Goal: Information Seeking & Learning: Compare options

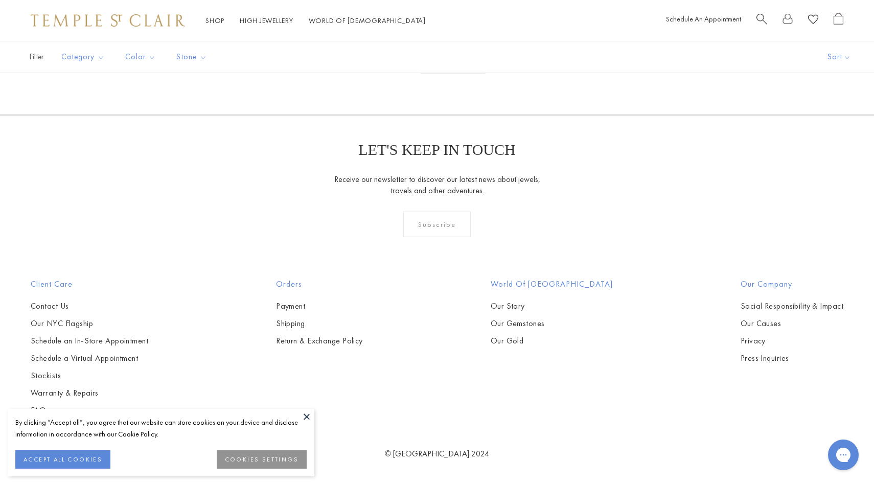
scroll to position [6778, 0]
click at [434, 74] on link "2" at bounding box center [437, 60] width 33 height 28
click at [437, 74] on link "1" at bounding box center [436, 60] width 33 height 28
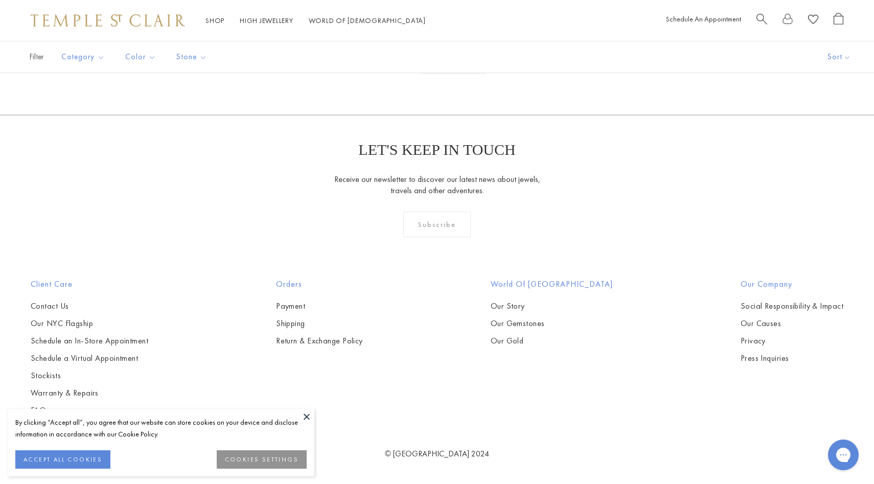
click at [433, 74] on link "2" at bounding box center [437, 60] width 33 height 28
click at [436, 74] on link "1" at bounding box center [436, 60] width 33 height 28
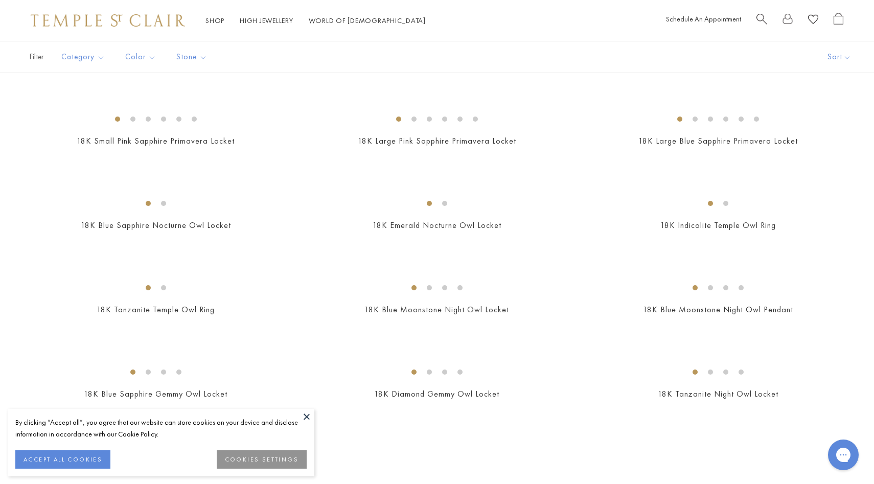
scroll to position [1443, 0]
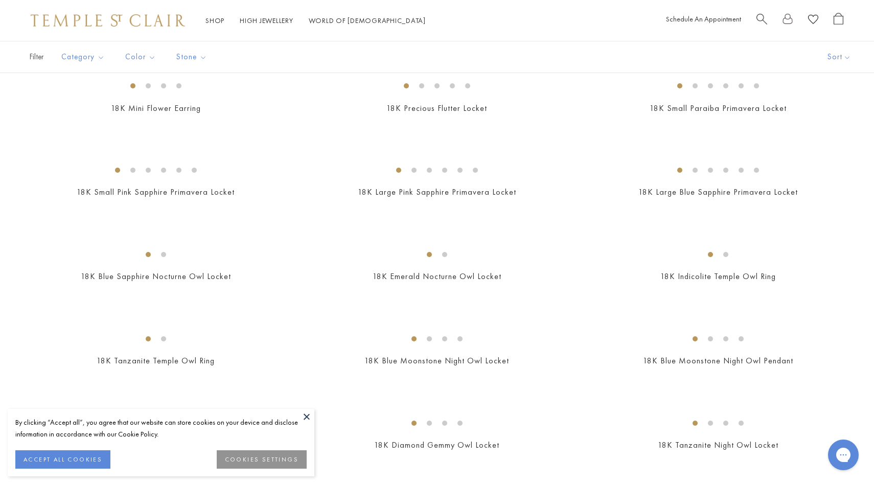
click at [0, 0] on img at bounding box center [0, 0] width 0 height 0
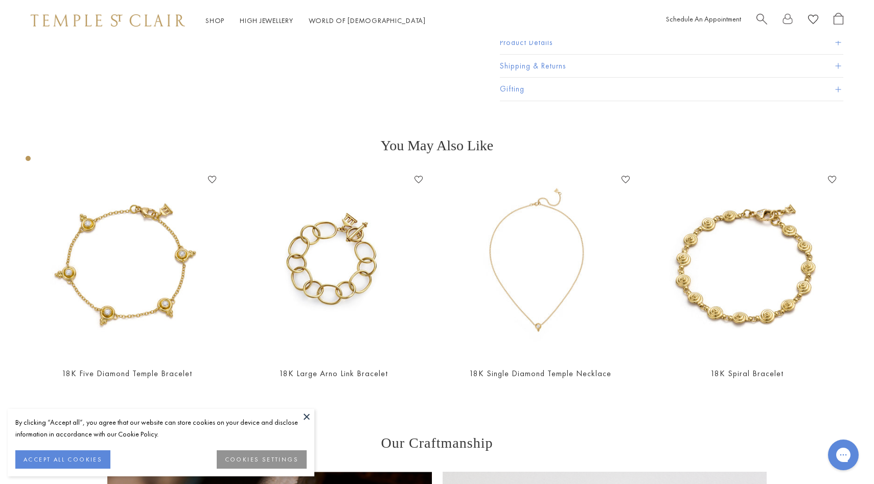
scroll to position [48, 0]
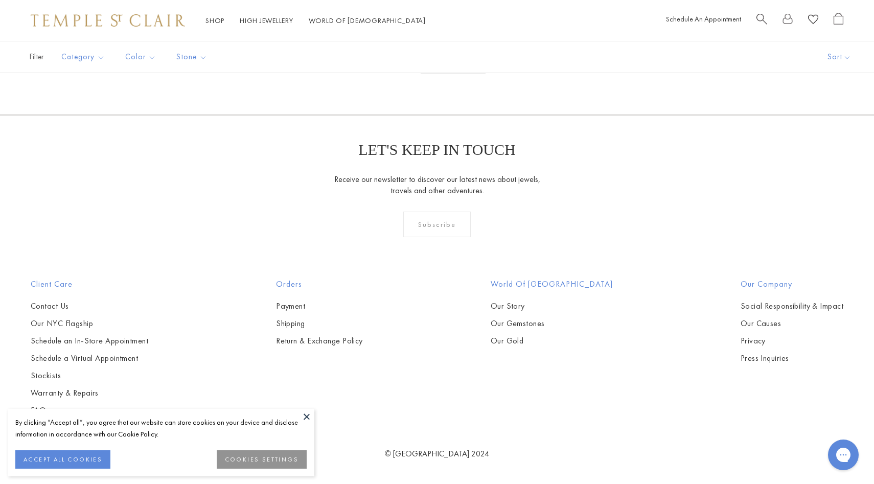
scroll to position [6795, 0]
click at [439, 74] on link "2" at bounding box center [437, 60] width 33 height 28
click at [441, 74] on link "1" at bounding box center [436, 60] width 33 height 28
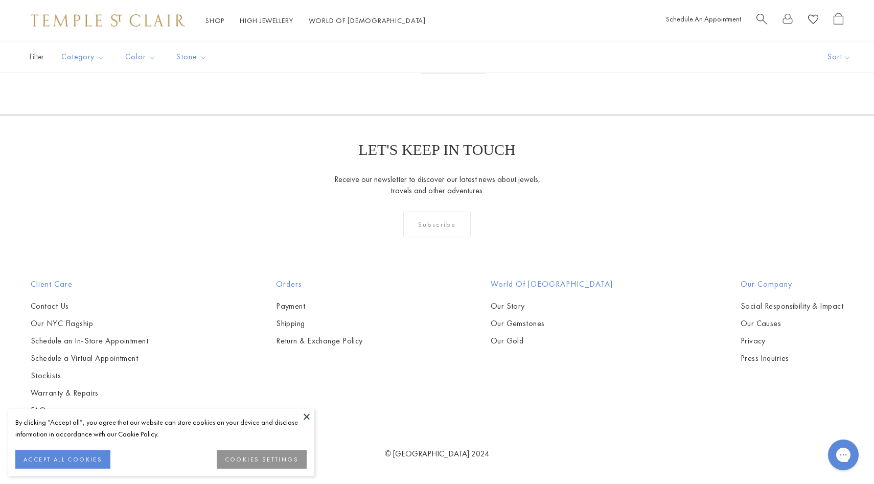
click at [0, 0] on img at bounding box center [0, 0] width 0 height 0
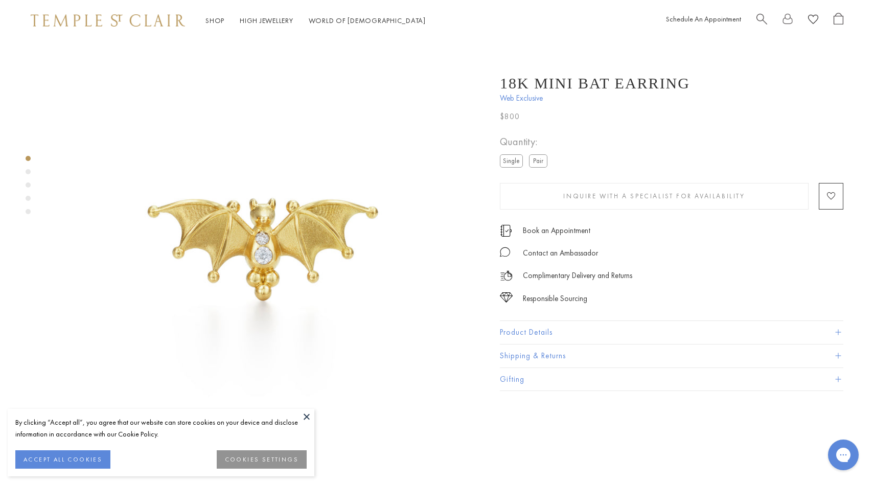
click at [534, 155] on label "Pair" at bounding box center [538, 160] width 18 height 13
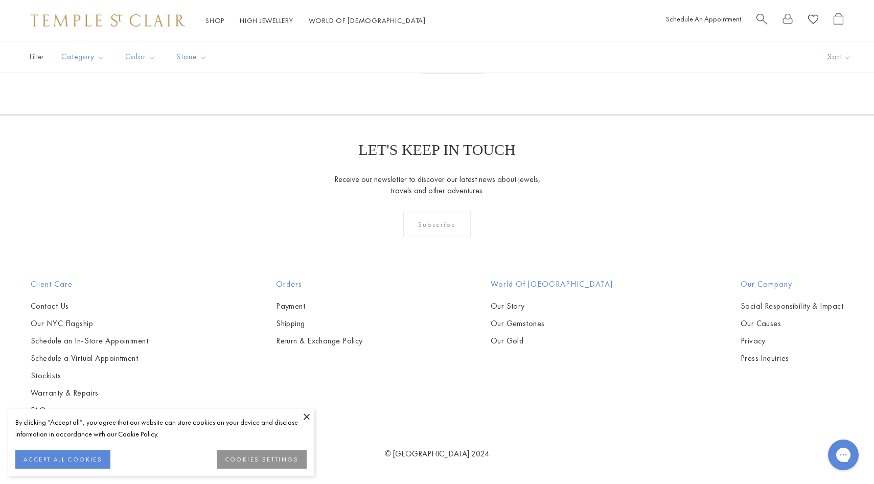
scroll to position [4881, 0]
click at [0, 0] on img at bounding box center [0, 0] width 0 height 0
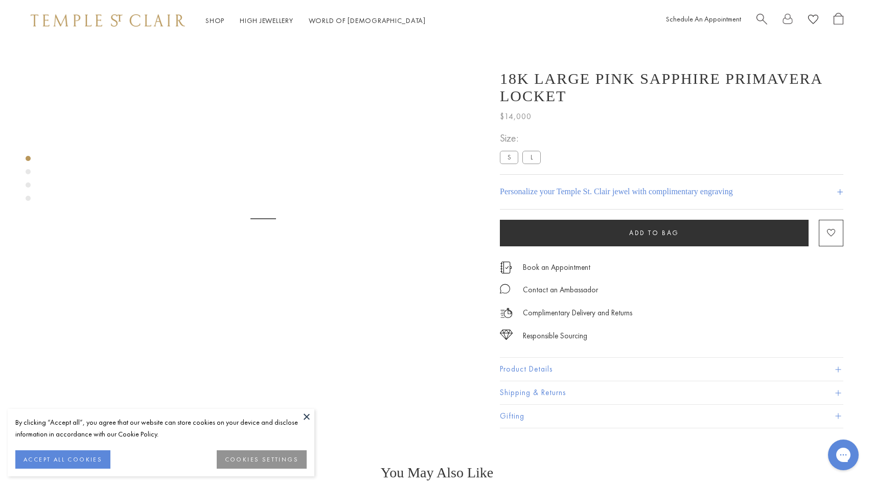
scroll to position [41, 0]
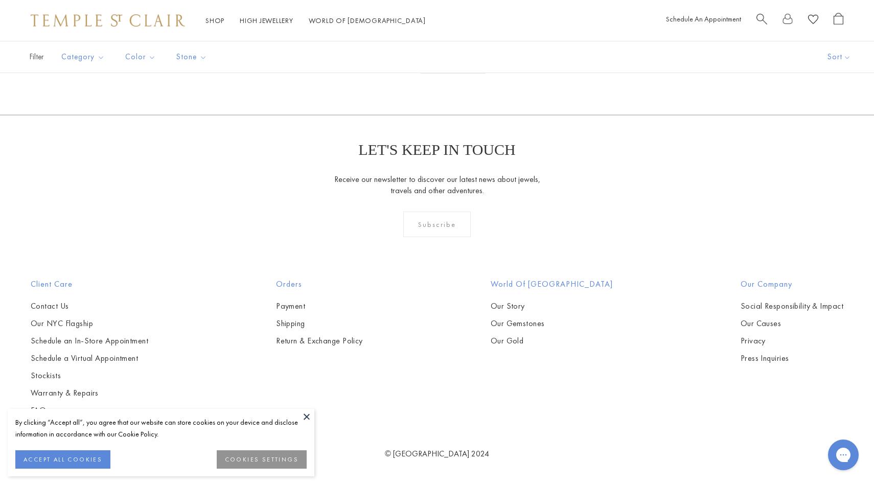
scroll to position [5826, 0]
click at [0, 0] on img at bounding box center [0, 0] width 0 height 0
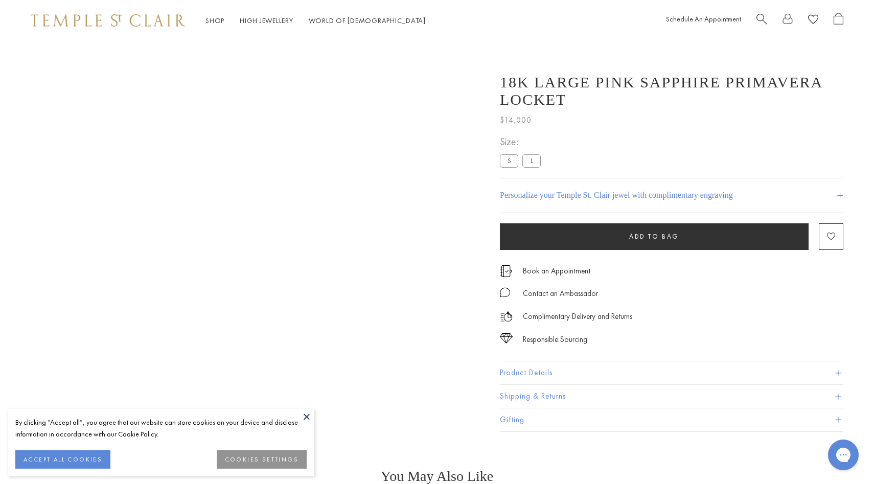
scroll to position [41, 0]
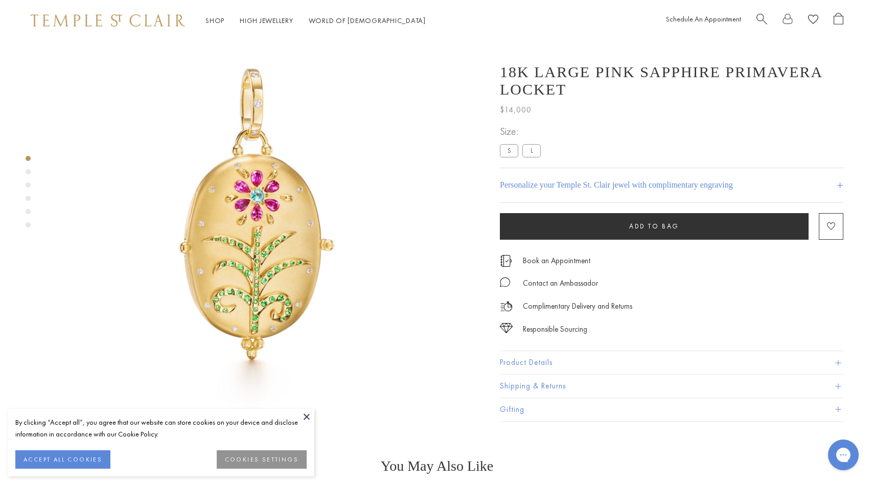
click at [582, 191] on h4 "Personalize your Temple St. Clair jewel with complimentary engraving" at bounding box center [616, 185] width 233 height 12
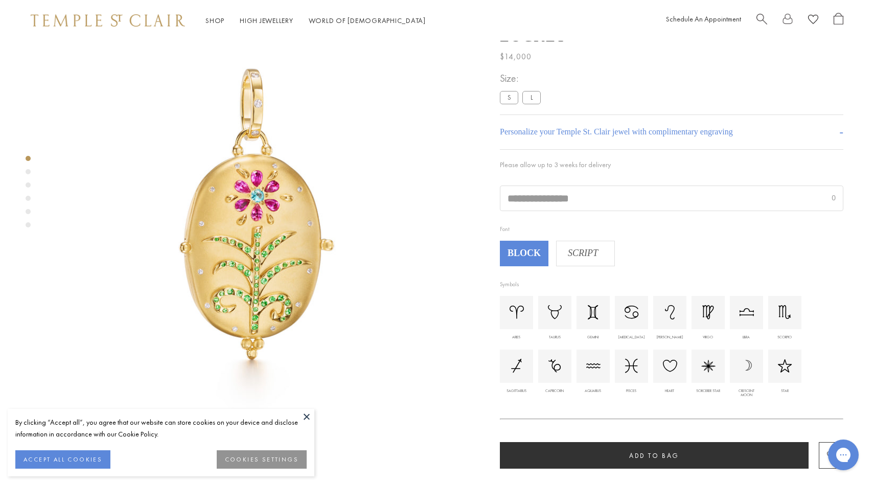
click at [582, 139] on h4 "Personalize your Temple St. Clair jewel with complimentary engraving" at bounding box center [616, 132] width 233 height 12
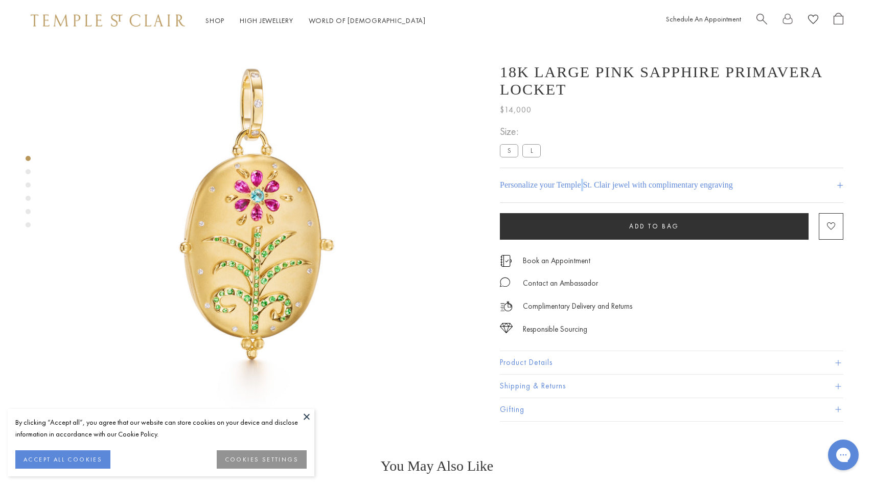
click at [582, 191] on h4 "Personalize your Temple St. Clair jewel with complimentary engraving" at bounding box center [616, 185] width 233 height 12
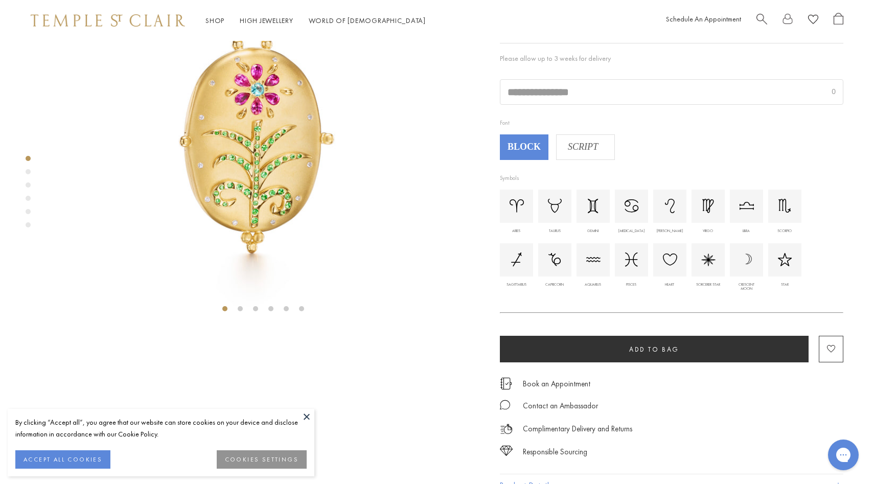
scroll to position [260, 0]
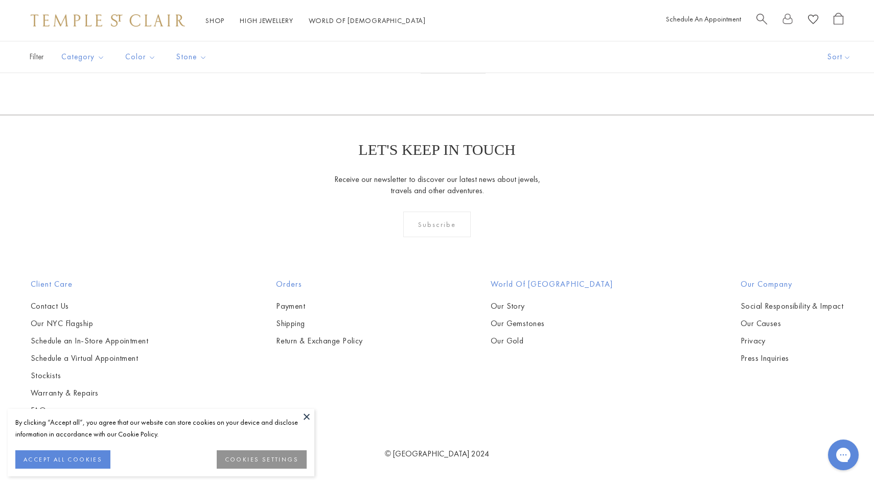
scroll to position [2383, 0]
click at [809, 156] on button "Price, high to low" at bounding box center [826, 154] width 98 height 25
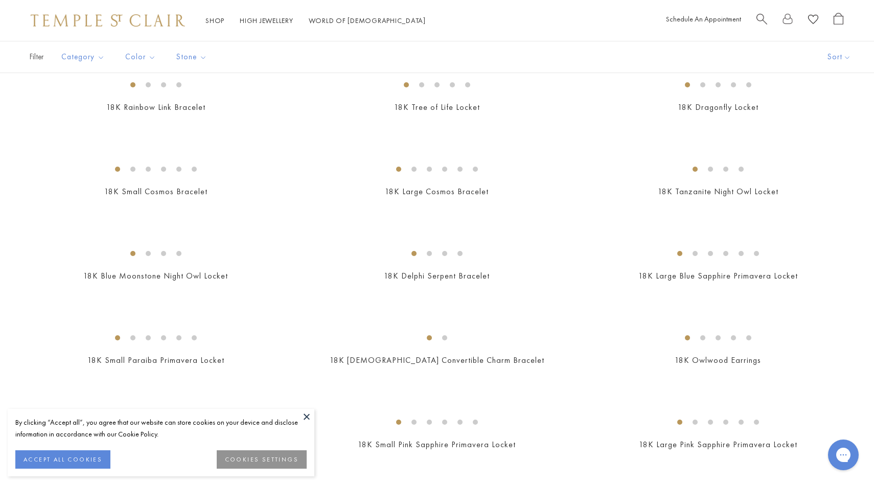
scroll to position [768, 0]
